Goal: Find specific page/section: Find specific page/section

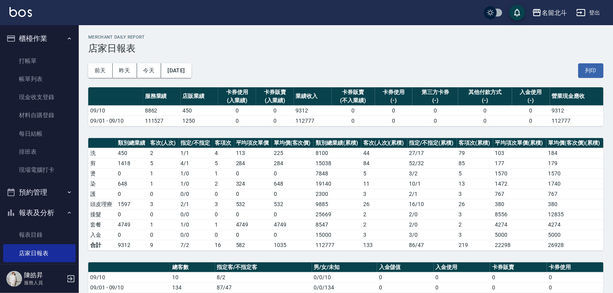
scroll to position [132, 0]
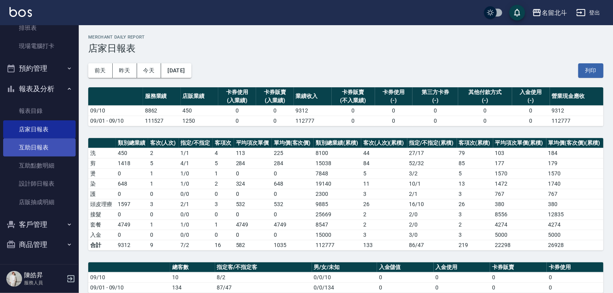
click at [39, 146] on link "互助日報表" at bounding box center [39, 148] width 72 height 18
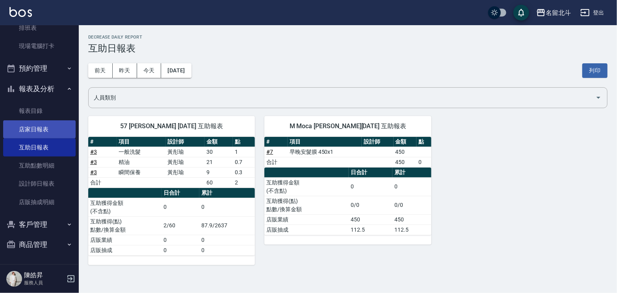
click at [34, 129] on link "店家日報表" at bounding box center [39, 130] width 72 height 18
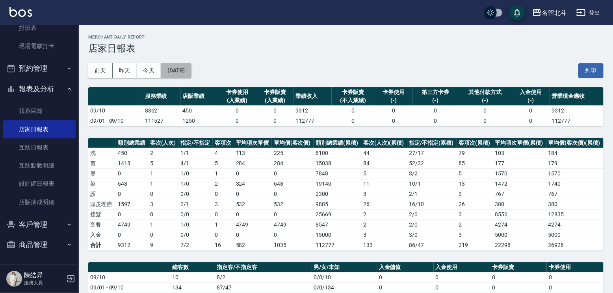
drag, startPoint x: 172, startPoint y: 68, endPoint x: 176, endPoint y: 69, distance: 4.5
click at [176, 69] on button "[DATE]" at bounding box center [176, 70] width 30 height 15
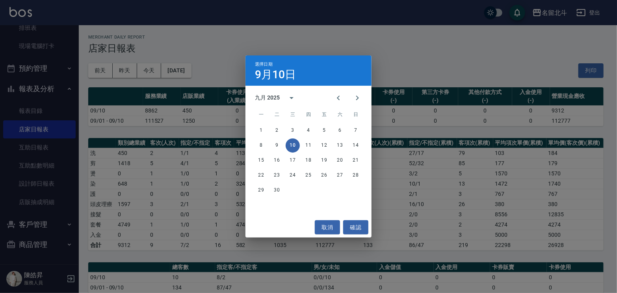
drag, startPoint x: 327, startPoint y: 98, endPoint x: 336, endPoint y: 111, distance: 15.1
click at [336, 106] on button "Previous month" at bounding box center [338, 98] width 19 height 19
drag, startPoint x: 353, startPoint y: 189, endPoint x: 366, endPoint y: 185, distance: 12.8
click at [357, 189] on button "31" at bounding box center [356, 191] width 14 height 14
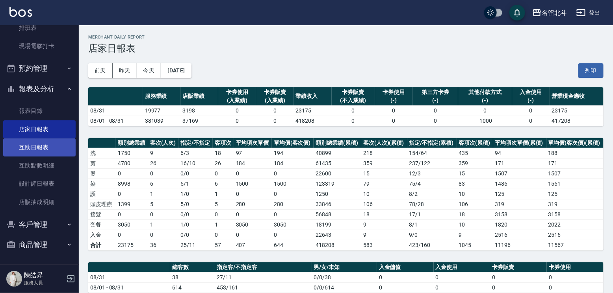
click at [39, 145] on link "互助日報表" at bounding box center [39, 148] width 72 height 18
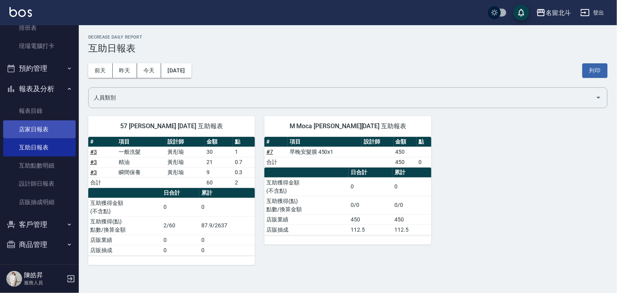
click at [46, 122] on link "店家日報表" at bounding box center [39, 130] width 72 height 18
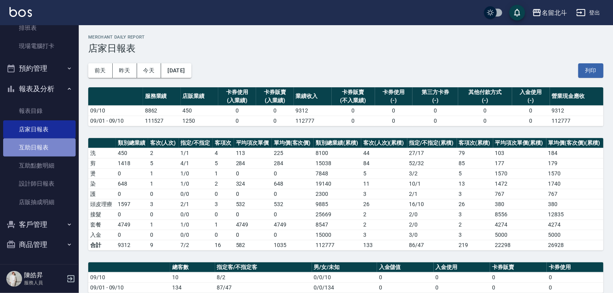
click at [41, 150] on link "互助日報表" at bounding box center [39, 148] width 72 height 18
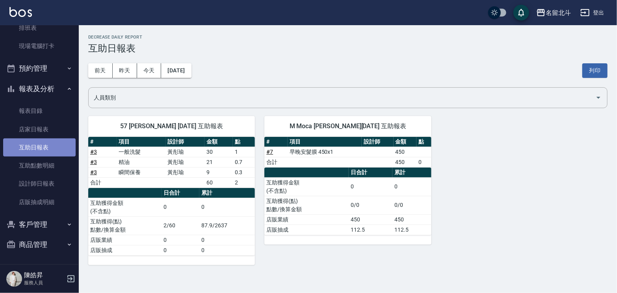
click at [41, 150] on link "互助日報表" at bounding box center [39, 148] width 72 height 18
click at [182, 67] on button "[DATE]" at bounding box center [176, 70] width 30 height 15
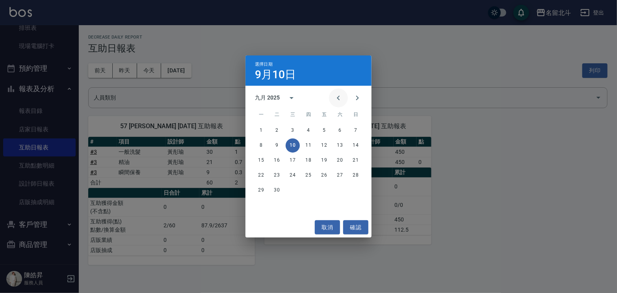
click at [334, 97] on icon "Previous month" at bounding box center [338, 97] width 9 height 9
click at [356, 190] on button "31" at bounding box center [356, 191] width 14 height 14
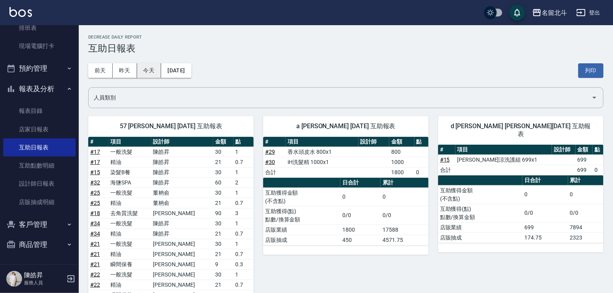
click at [149, 73] on button "今天" at bounding box center [149, 70] width 24 height 15
